Goal: Obtain resource: Download file/media

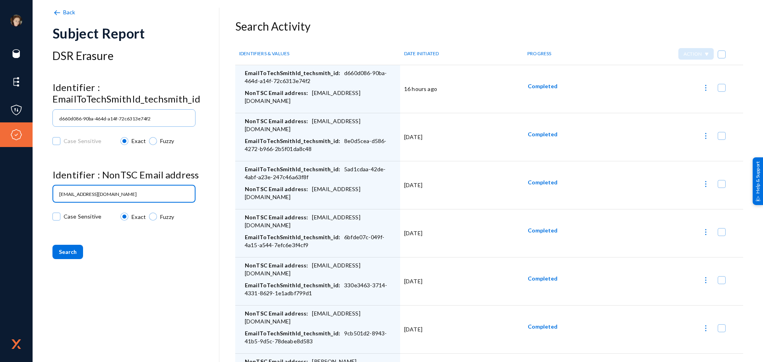
drag, startPoint x: 153, startPoint y: 193, endPoint x: -2, endPoint y: 191, distance: 155.1
click at [0, 191] on html "[PERSON_NAME][EMAIL_ADDRESS][DOMAIN_NAME] techsmith Log out Sources Classifiers…" at bounding box center [381, 181] width 763 height 362
paste input "chloelam9"
type input "[EMAIL_ADDRESS][DOMAIN_NAME]"
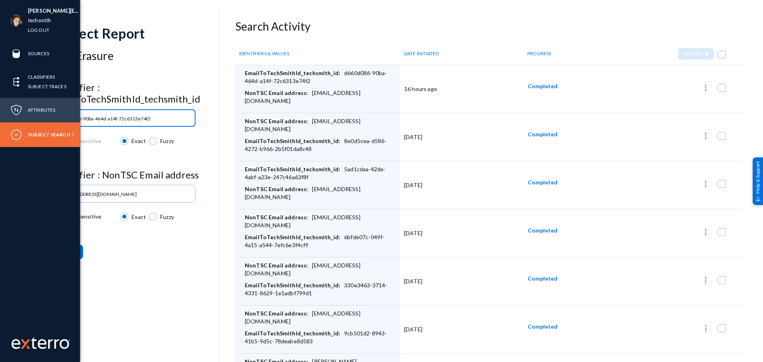
drag, startPoint x: 164, startPoint y: 118, endPoint x: 21, endPoint y: 113, distance: 142.9
click at [23, 112] on div "[PERSON_NAME][EMAIL_ADDRESS][DOMAIN_NAME] techsmith Log out Sources Classifiers…" at bounding box center [381, 181] width 763 height 362
paste input "af88c603-7f49-45ff-b570-8e16c16d397d"
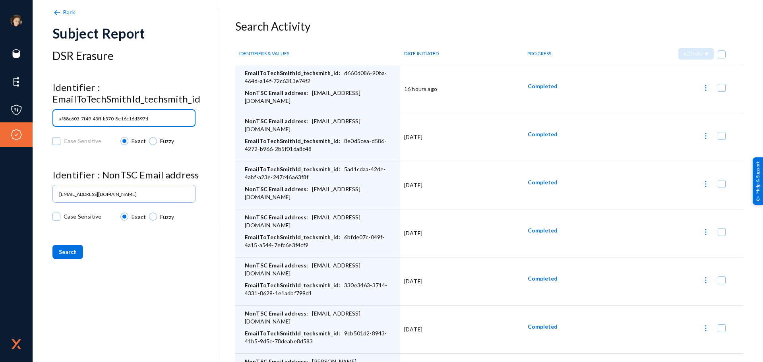
type input "af88c603-7f49-45ff-b570-8e16c16d397d"
click at [65, 254] on span "Search" at bounding box center [68, 252] width 18 height 7
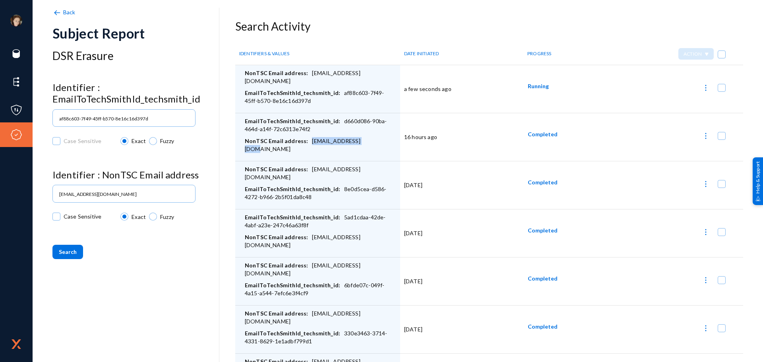
drag, startPoint x: 366, startPoint y: 140, endPoint x: 308, endPoint y: 142, distance: 58.1
click at [308, 142] on div "NonTSC Email address: [EMAIL_ADDRESS][DOMAIN_NAME]" at bounding box center [320, 147] width 151 height 20
copy div "[EMAIL_ADDRESS][DOMAIN_NAME]"
click at [702, 139] on img at bounding box center [706, 136] width 8 height 8
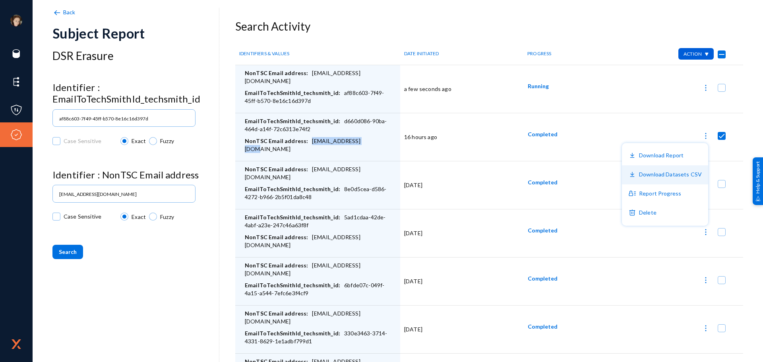
click at [660, 173] on button "Download Datasets CSV" at bounding box center [665, 174] width 86 height 19
checkbox input "false"
